Goal: Task Accomplishment & Management: Manage account settings

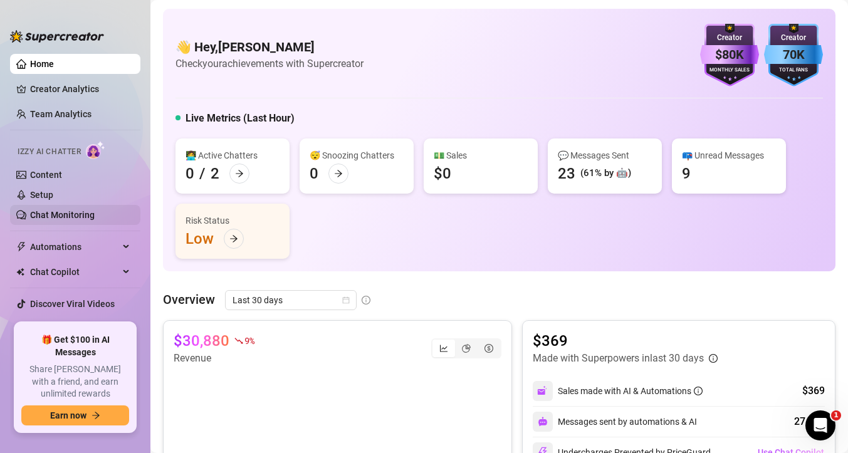
click at [70, 220] on link "Chat Monitoring" at bounding box center [62, 215] width 65 height 10
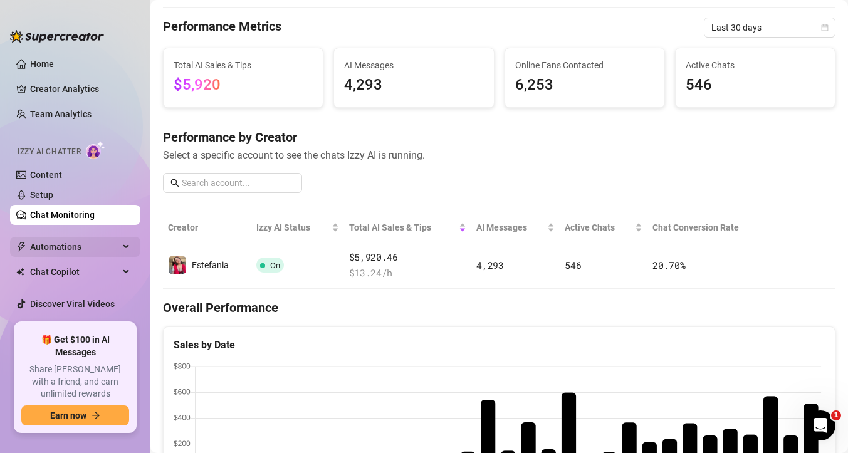
scroll to position [14, 0]
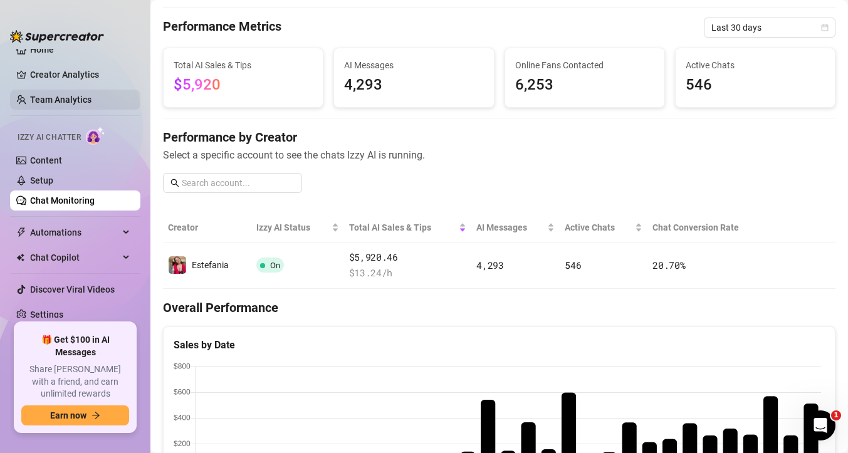
click at [72, 95] on link "Team Analytics" at bounding box center [60, 100] width 61 height 10
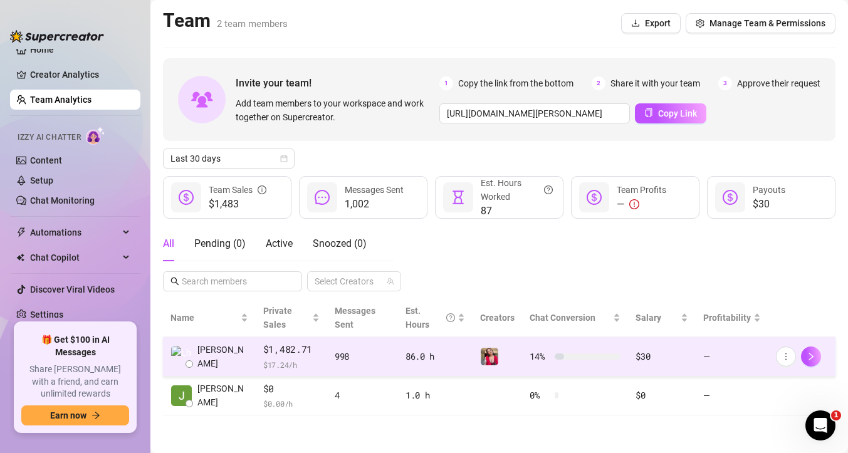
click at [263, 359] on span "$ 17.24 /h" at bounding box center [291, 365] width 56 height 13
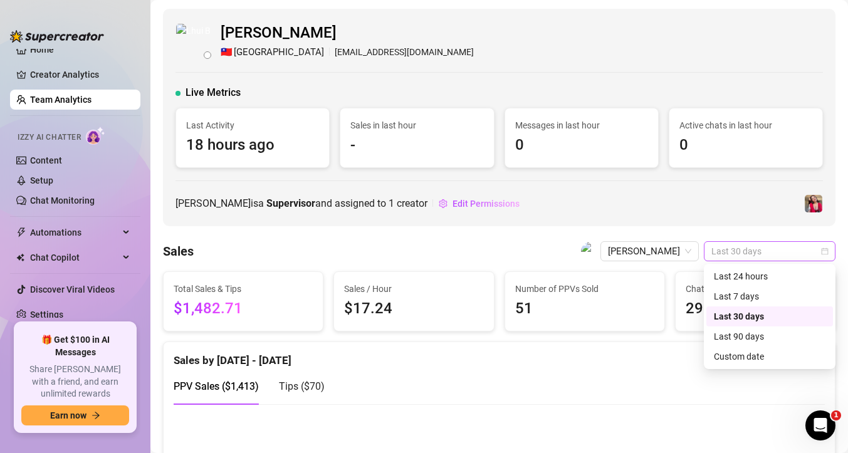
click at [760, 258] on span "Last 30 days" at bounding box center [769, 251] width 117 height 19
click at [755, 295] on div "Last 7 days" at bounding box center [770, 297] width 112 height 14
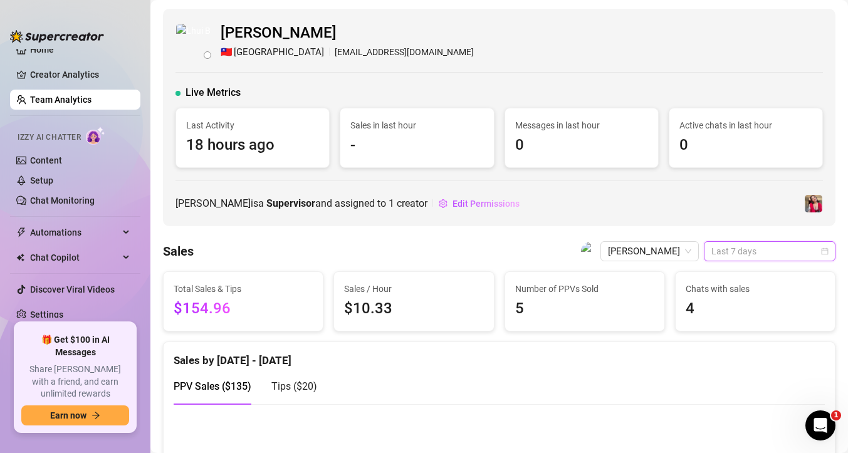
click at [722, 247] on span "Last 7 days" at bounding box center [769, 251] width 117 height 19
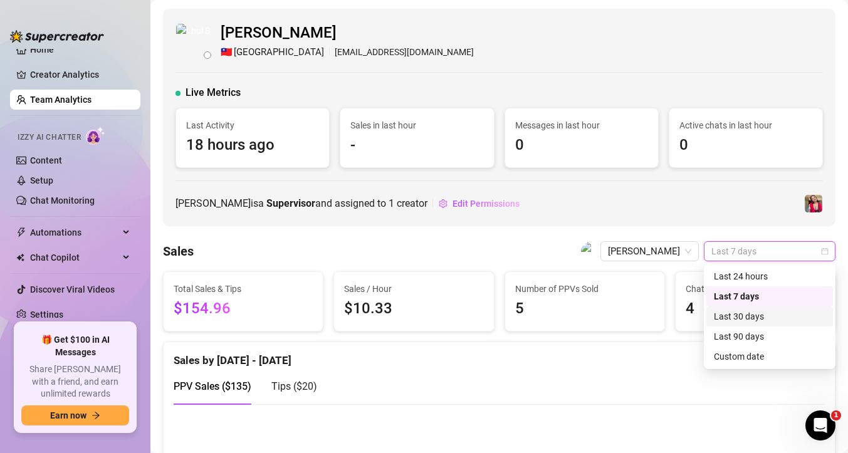
click at [744, 313] on div "Last 30 days" at bounding box center [770, 317] width 112 height 14
click at [737, 254] on span "Last 30 days" at bounding box center [769, 251] width 117 height 19
click at [743, 298] on div "Last 7 days" at bounding box center [770, 297] width 112 height 14
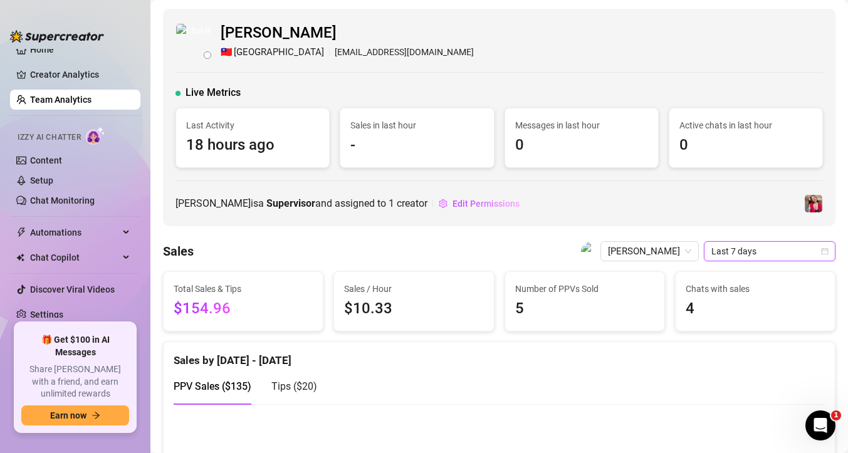
click at [738, 255] on span "Last 7 days" at bounding box center [769, 251] width 117 height 19
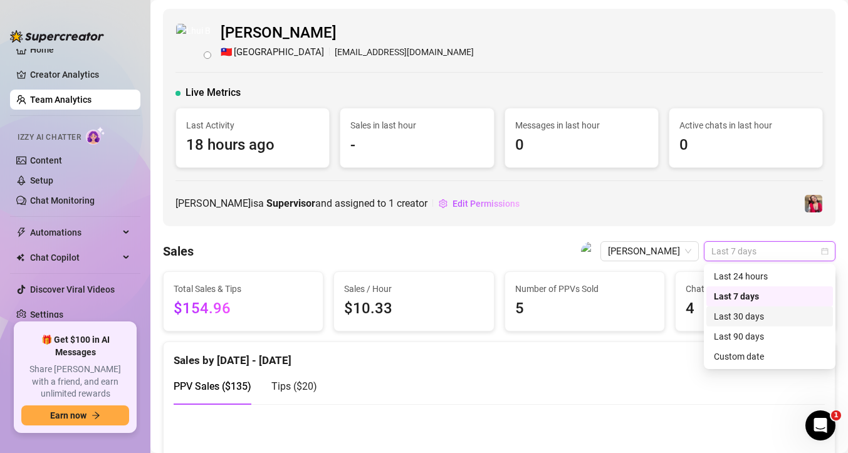
click at [744, 313] on div "Last 30 days" at bounding box center [770, 317] width 112 height 14
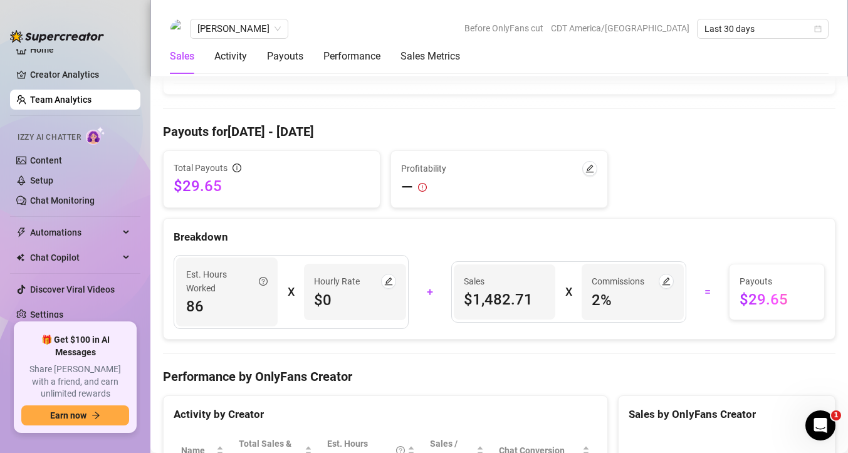
scroll to position [1207, 0]
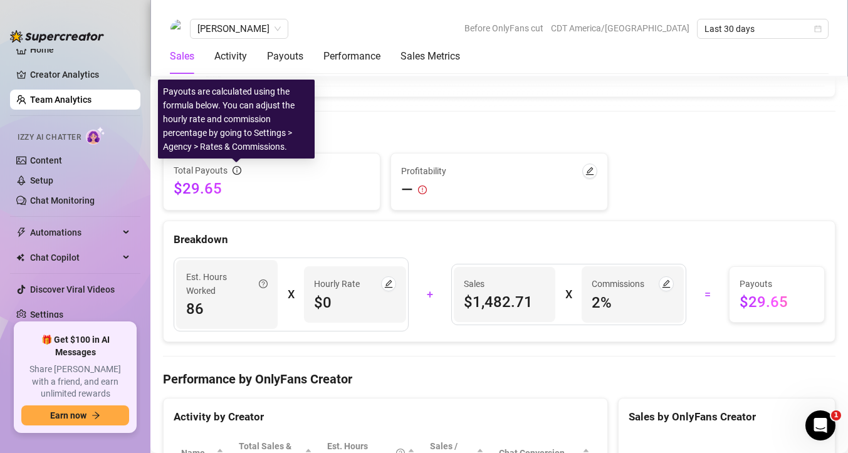
click at [235, 172] on icon "info-circle" at bounding box center [237, 170] width 9 height 9
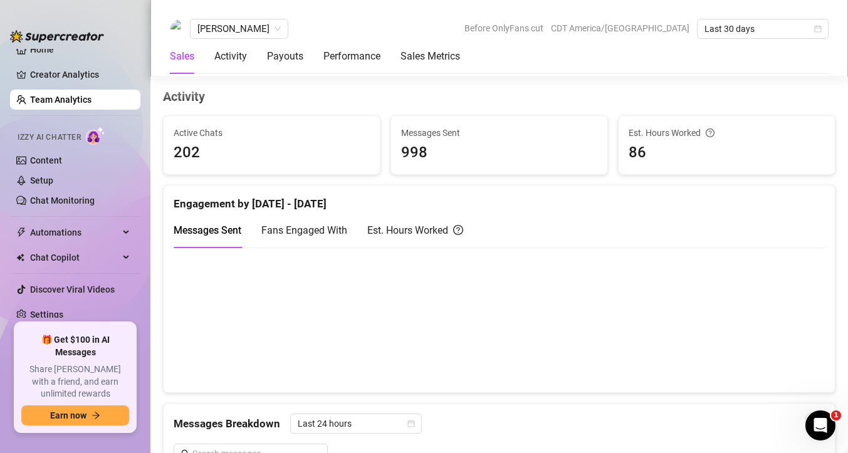
scroll to position [0, 0]
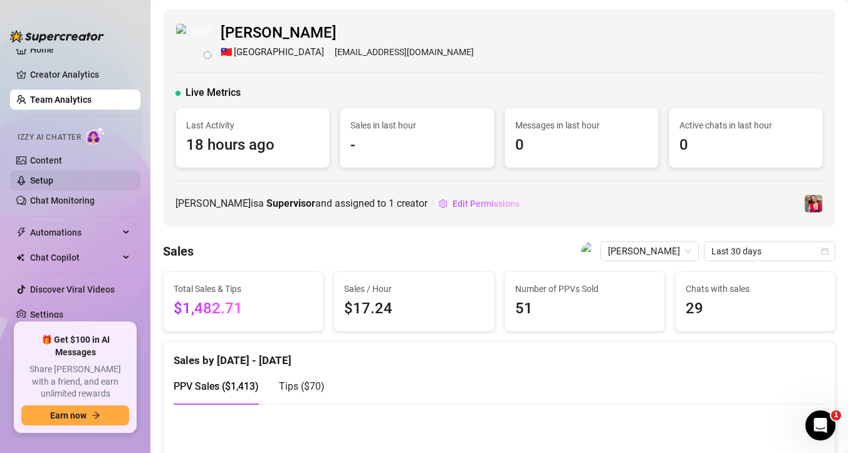
click at [53, 178] on link "Setup" at bounding box center [41, 181] width 23 height 10
